Goal: Transaction & Acquisition: Purchase product/service

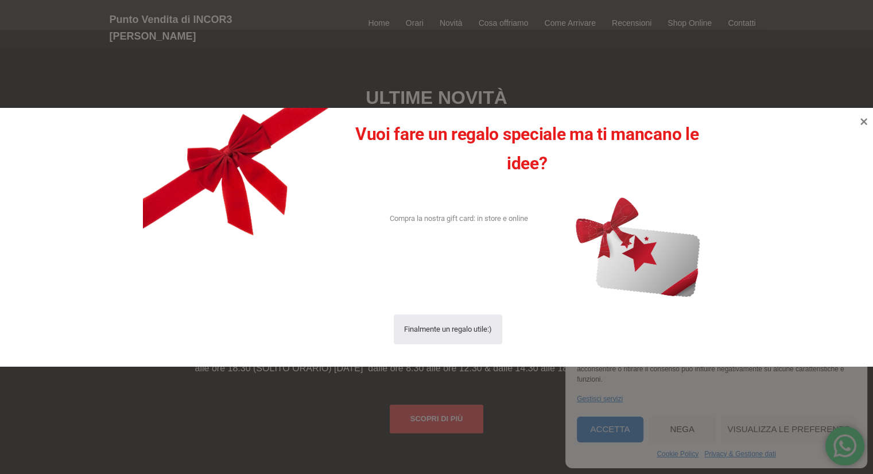
scroll to position [828, 0]
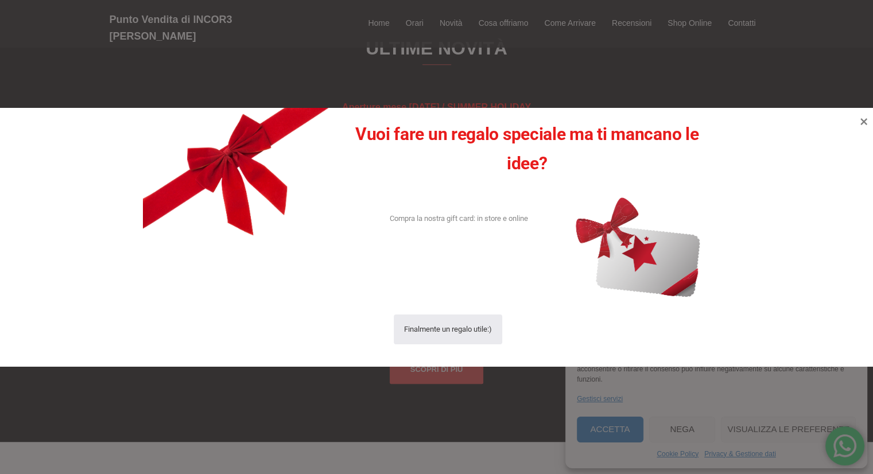
click at [342, 379] on div at bounding box center [436, 237] width 873 height 474
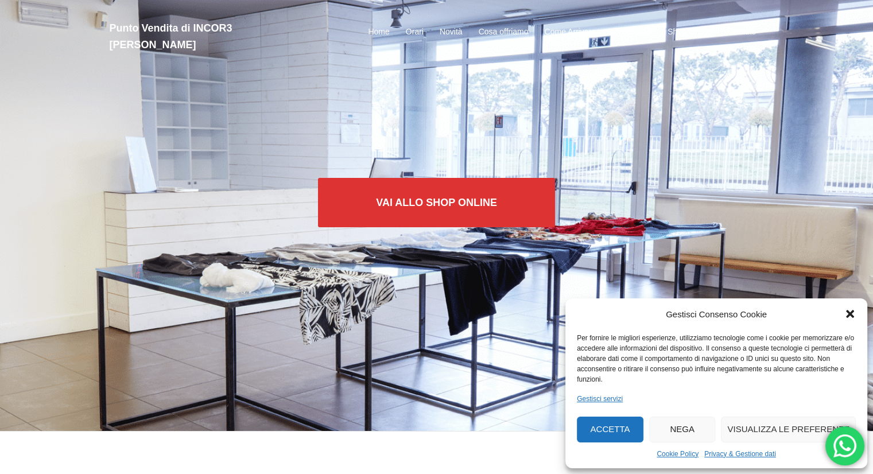
scroll to position [0, 0]
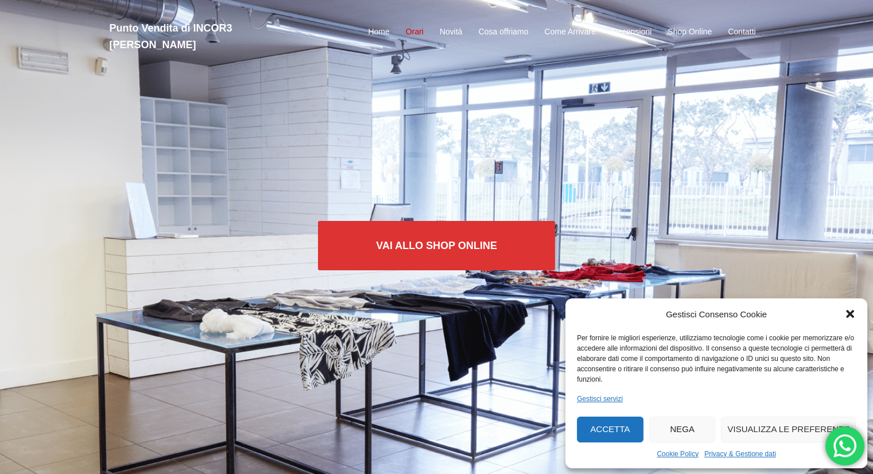
click at [412, 25] on link "Orari" at bounding box center [415, 32] width 18 height 14
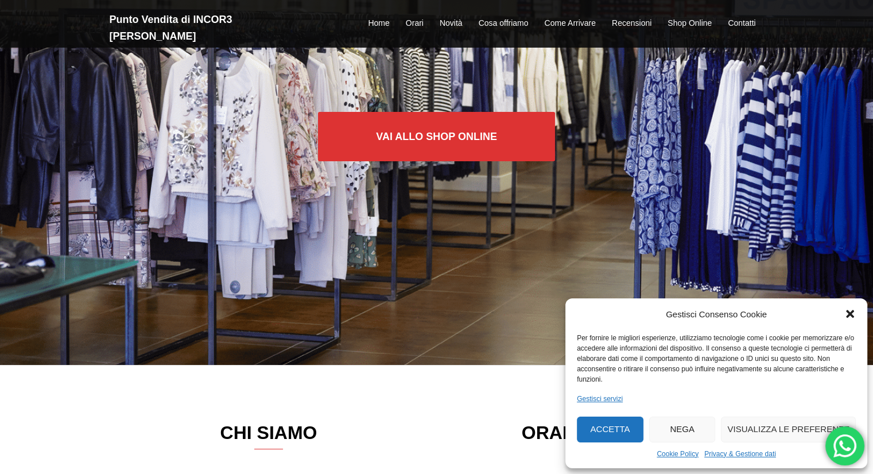
scroll to position [107, 0]
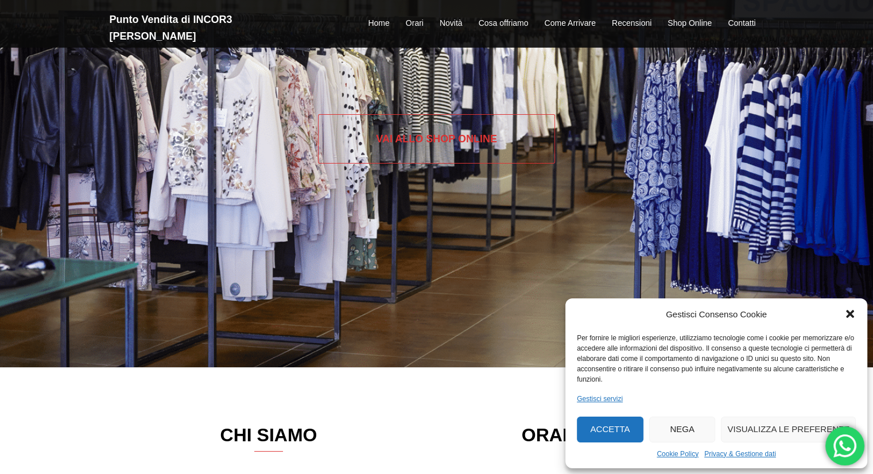
click at [422, 138] on link "Vai allo SHOP ONLINE" at bounding box center [436, 138] width 237 height 49
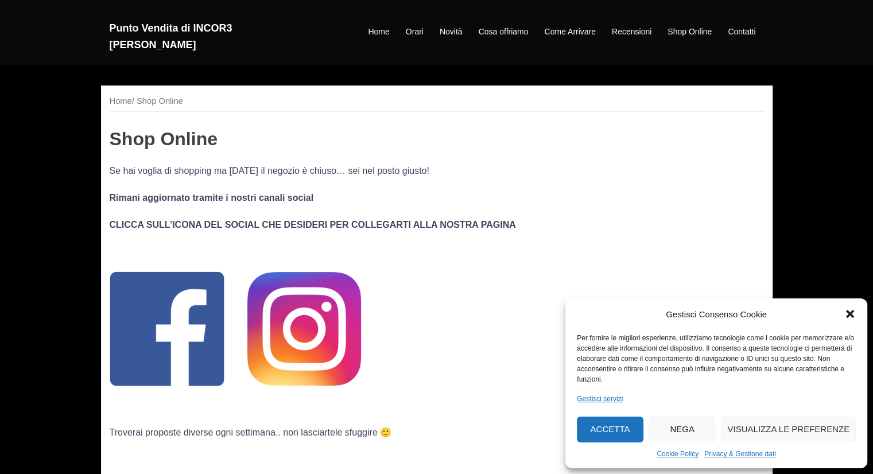
click at [197, 314] on img at bounding box center [167, 328] width 115 height 115
click at [228, 172] on p "Se hai voglia di shopping ma [DATE] il negozio è chiuso… sei nel posto giusto!" at bounding box center [437, 170] width 654 height 15
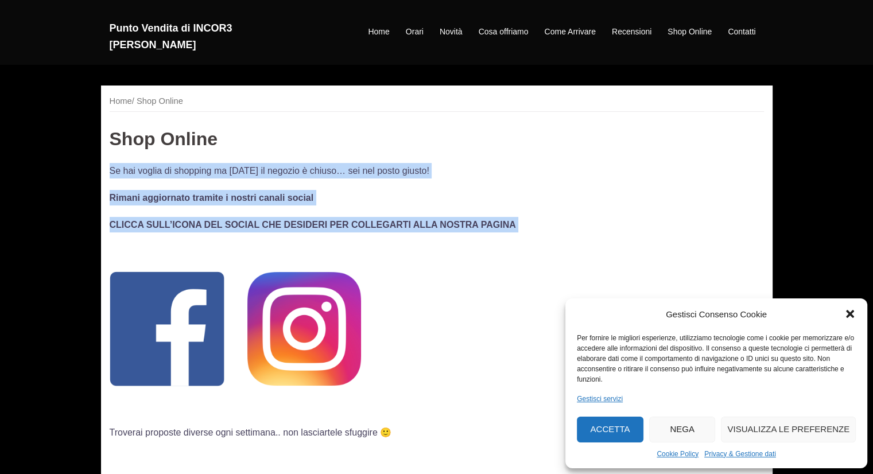
drag, startPoint x: 228, startPoint y: 172, endPoint x: 232, endPoint y: 205, distance: 33.5
click at [232, 205] on div "Se hai voglia di shopping ma [DATE] il negozio è chiuso… sei nel posto giusto! …" at bounding box center [437, 404] width 654 height 482
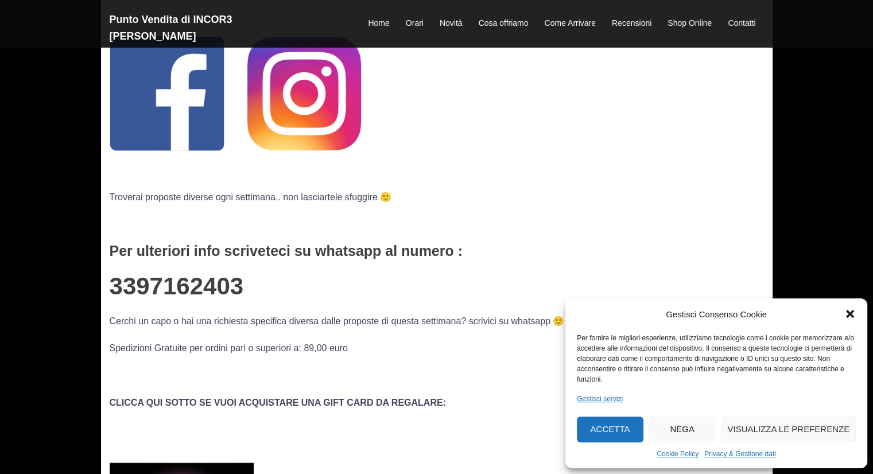
scroll to position [238, 0]
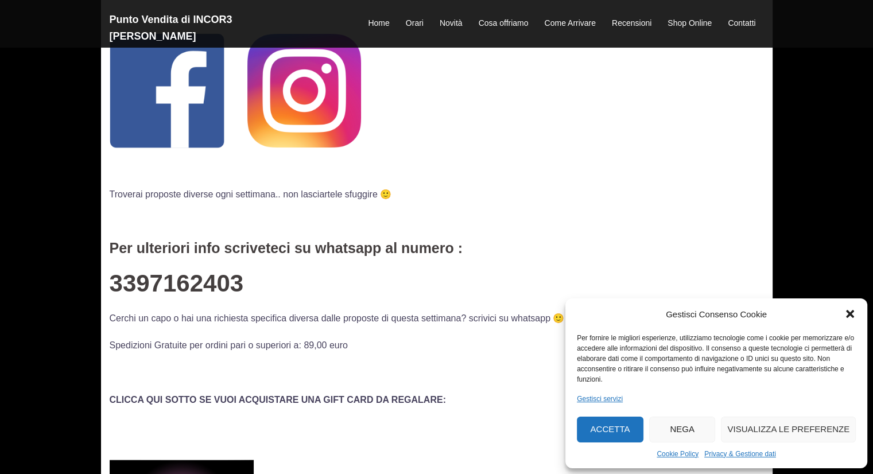
click at [208, 196] on p "Troverai proposte diverse ogni settimana.. non lasciartele sfuggire 🙂" at bounding box center [437, 193] width 654 height 15
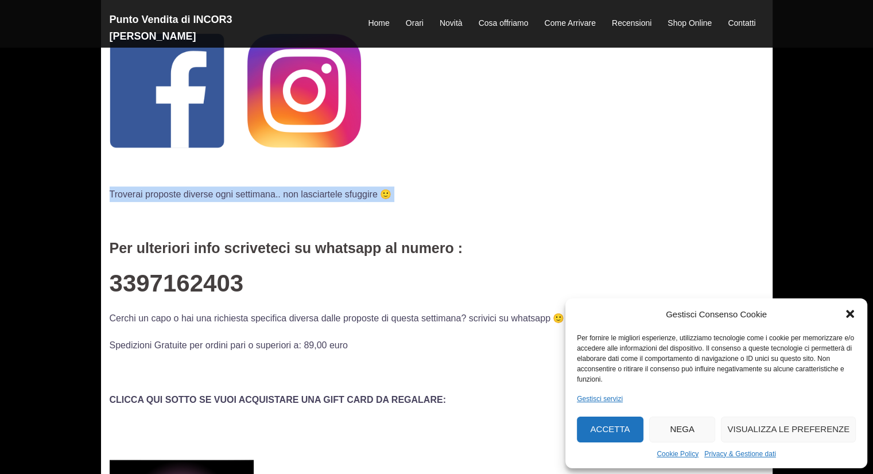
click at [208, 196] on p "Troverai proposte diverse ogni settimana.. non lasciartele sfuggire 🙂" at bounding box center [437, 193] width 654 height 15
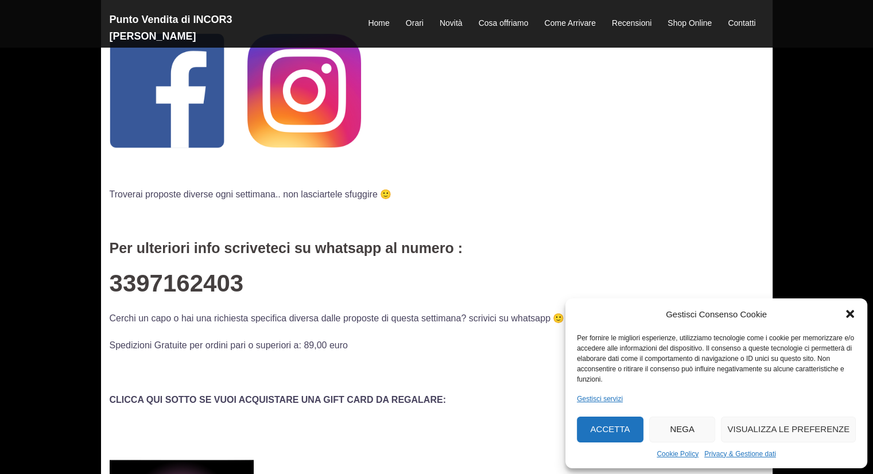
click at [217, 254] on h4 "Per ulteriori info scriveteci su whatsapp al numero :" at bounding box center [437, 248] width 654 height 16
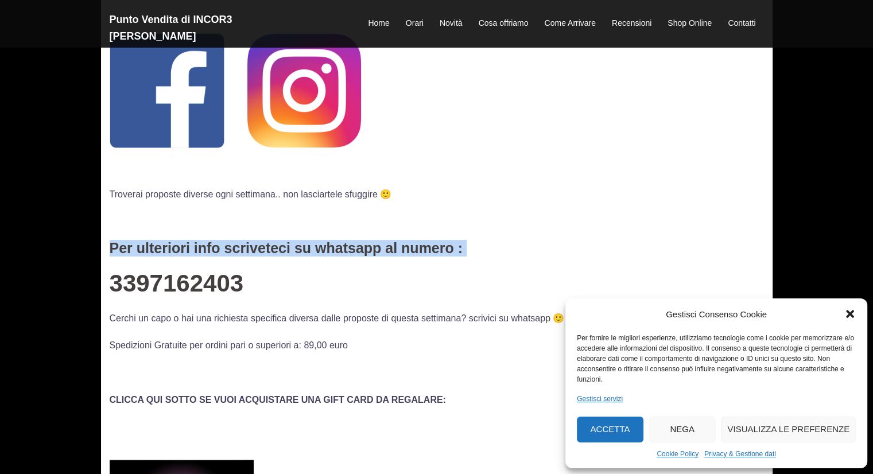
click at [217, 254] on h4 "Per ulteriori info scriveteci su whatsapp al numero :" at bounding box center [437, 248] width 654 height 16
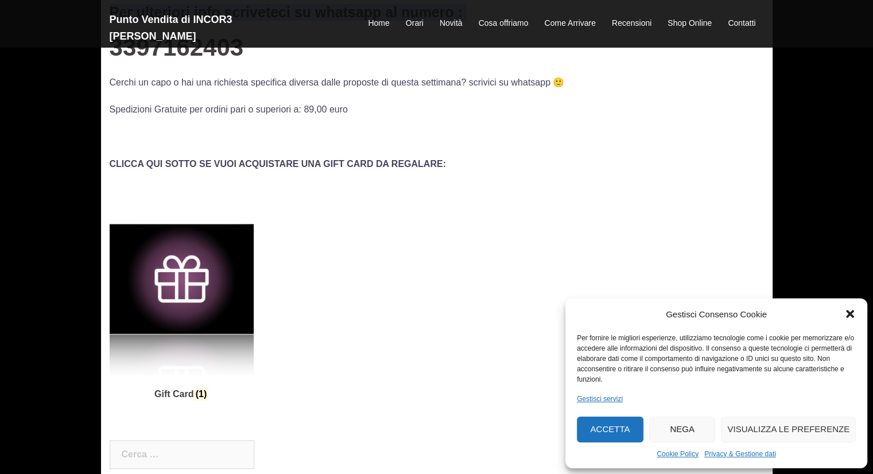
scroll to position [474, 0]
